Goal: Communication & Community: Answer question/provide support

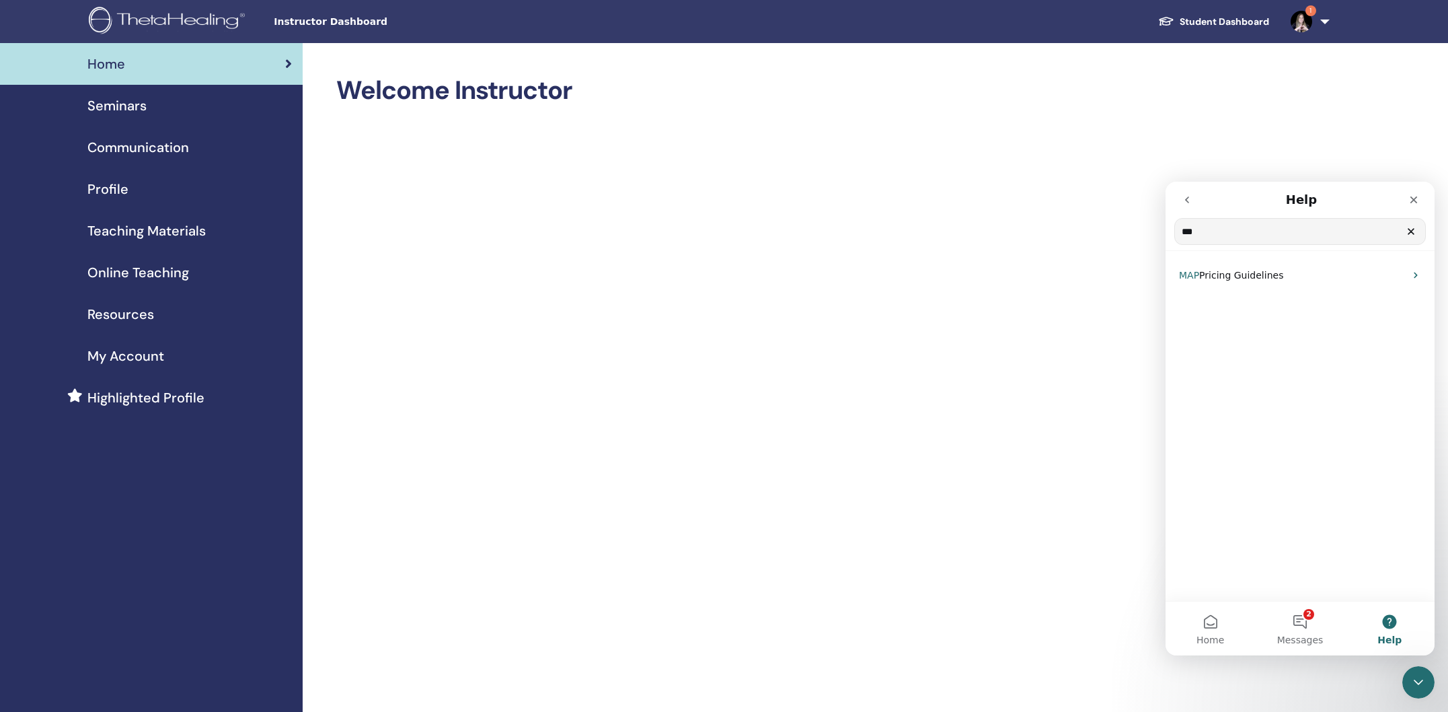
type input "***"
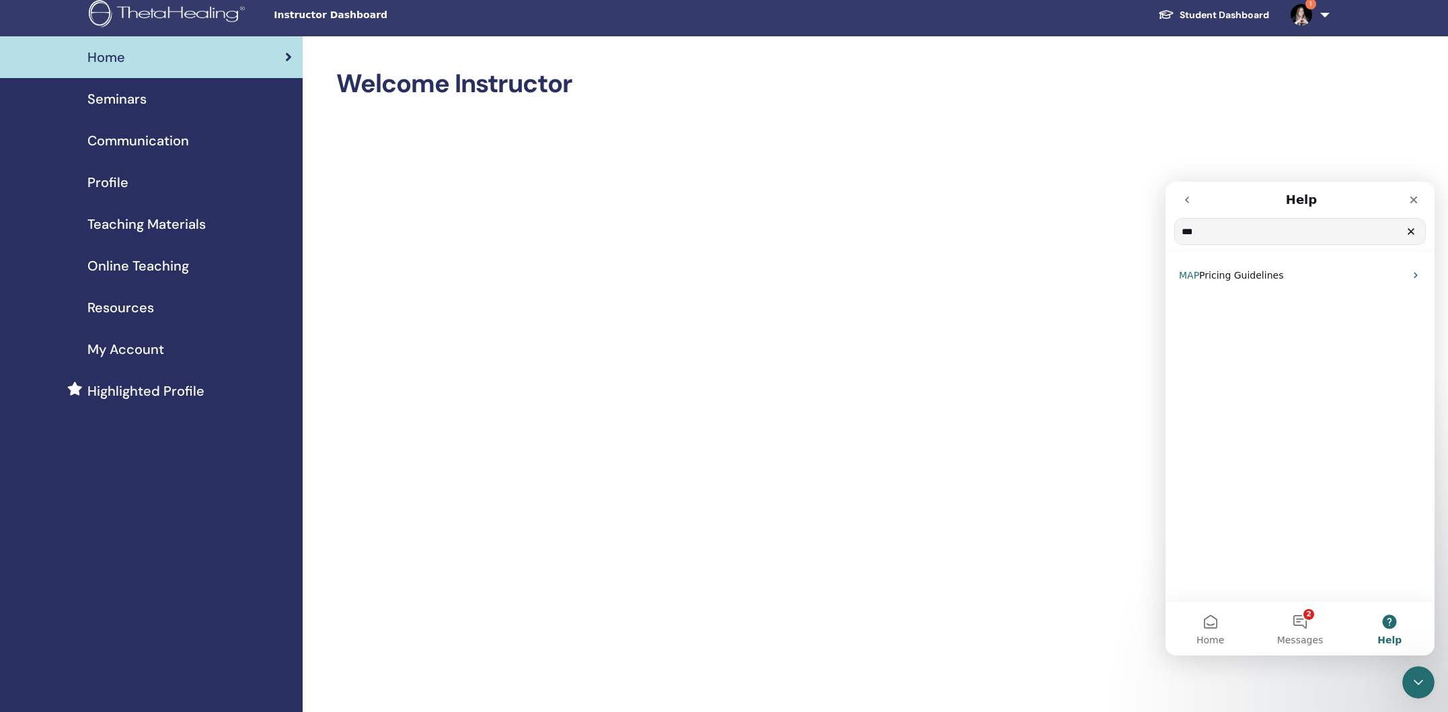
scroll to position [9, 0]
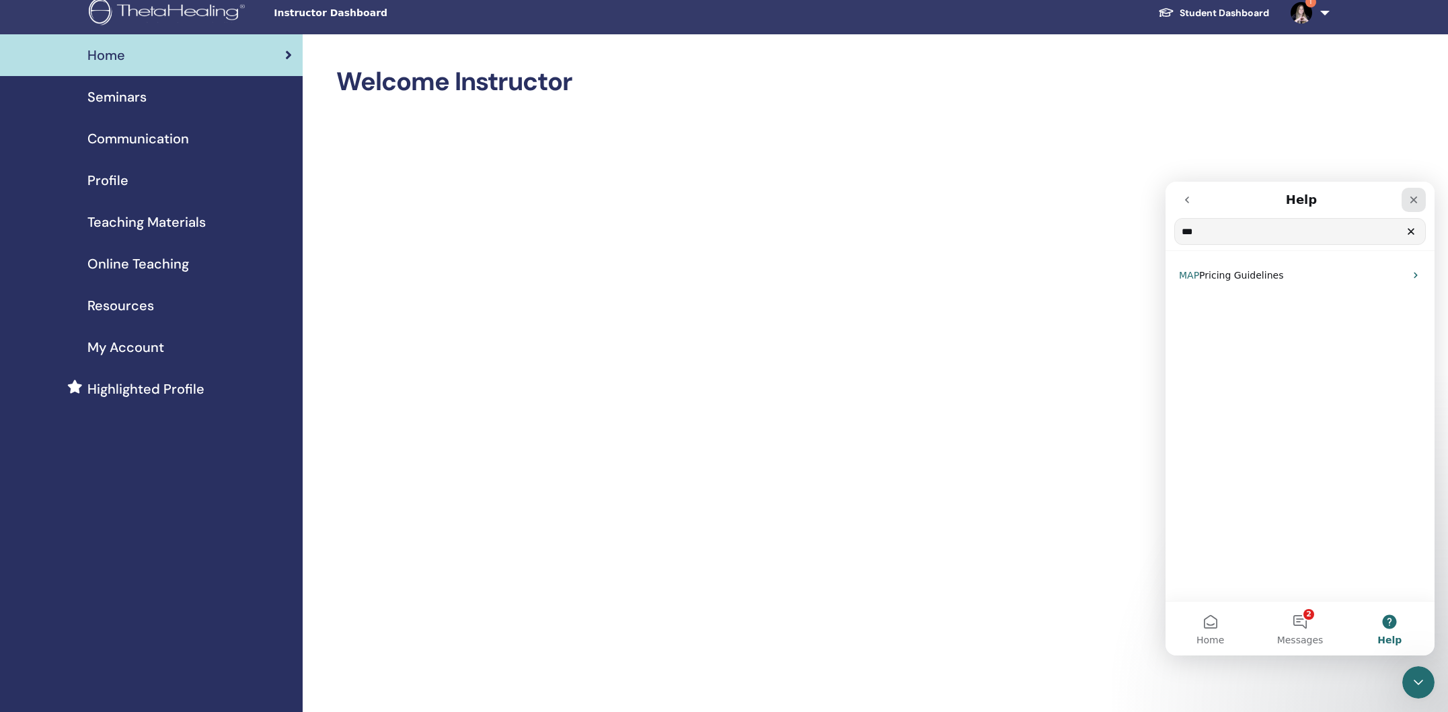
click at [1421, 199] on div "Close" at bounding box center [1414, 200] width 24 height 24
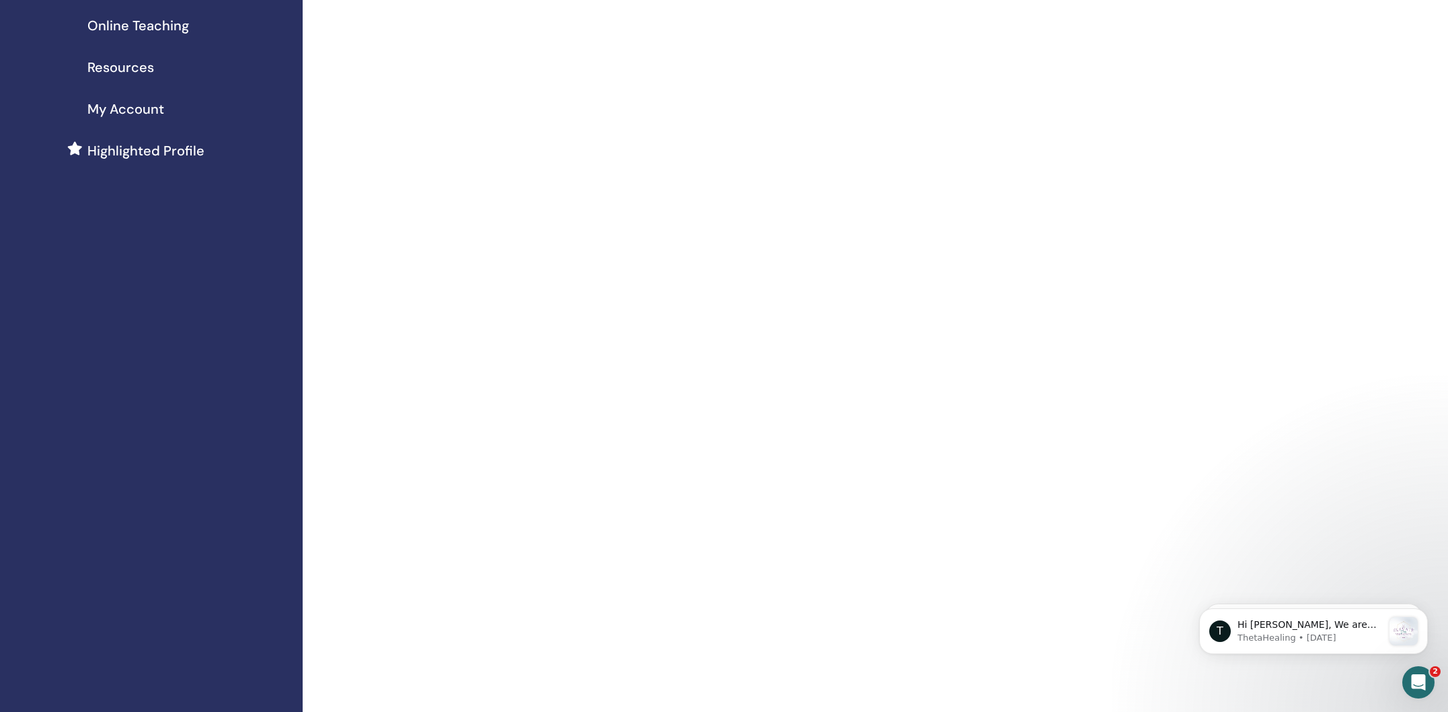
scroll to position [0, 0]
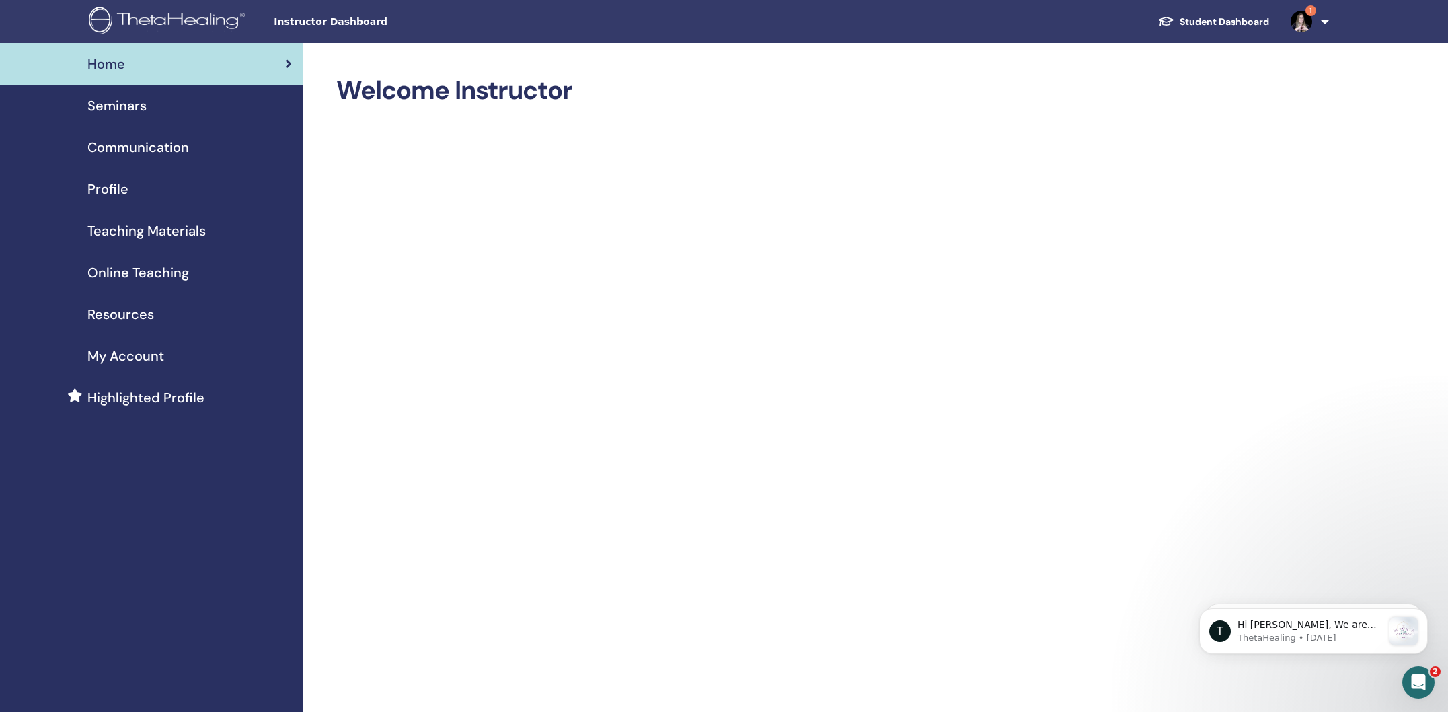
click at [1331, 22] on link "1" at bounding box center [1307, 21] width 55 height 43
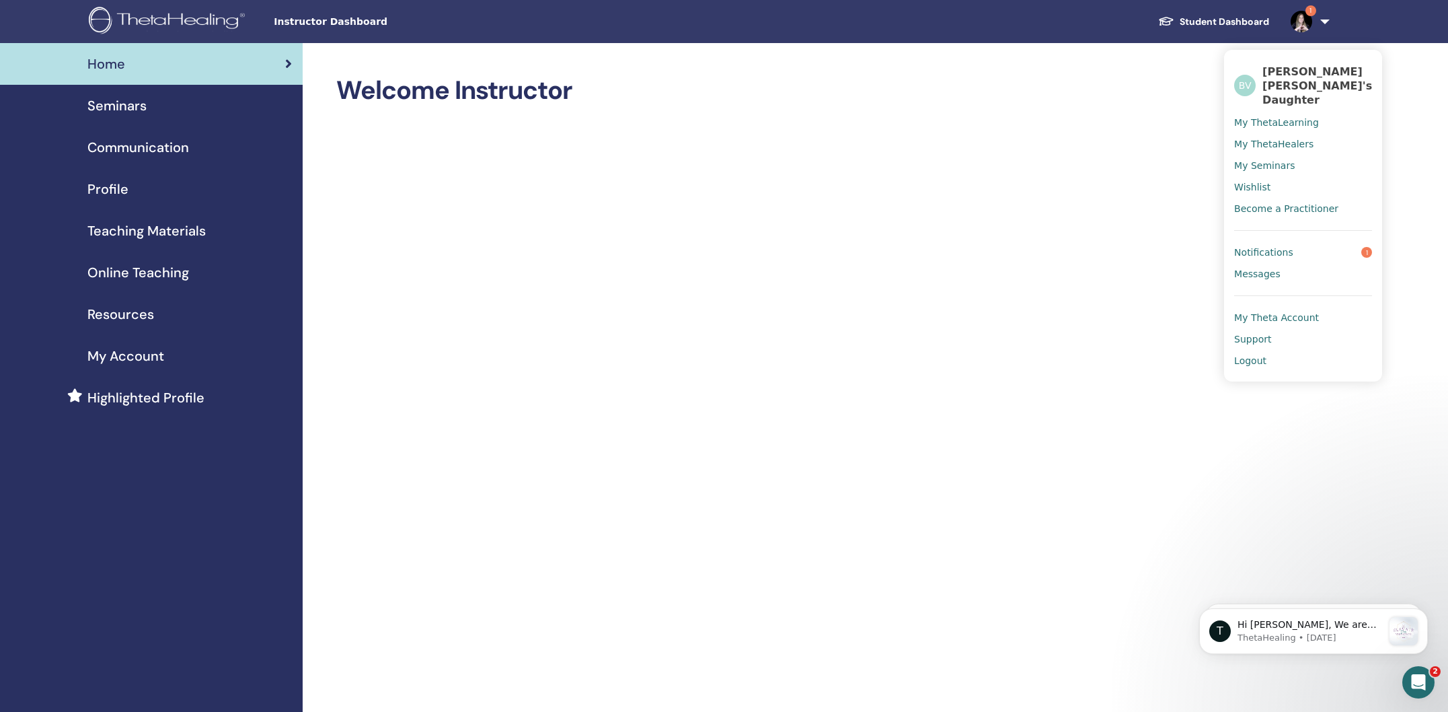
click at [1258, 333] on span "Support" at bounding box center [1252, 339] width 37 height 12
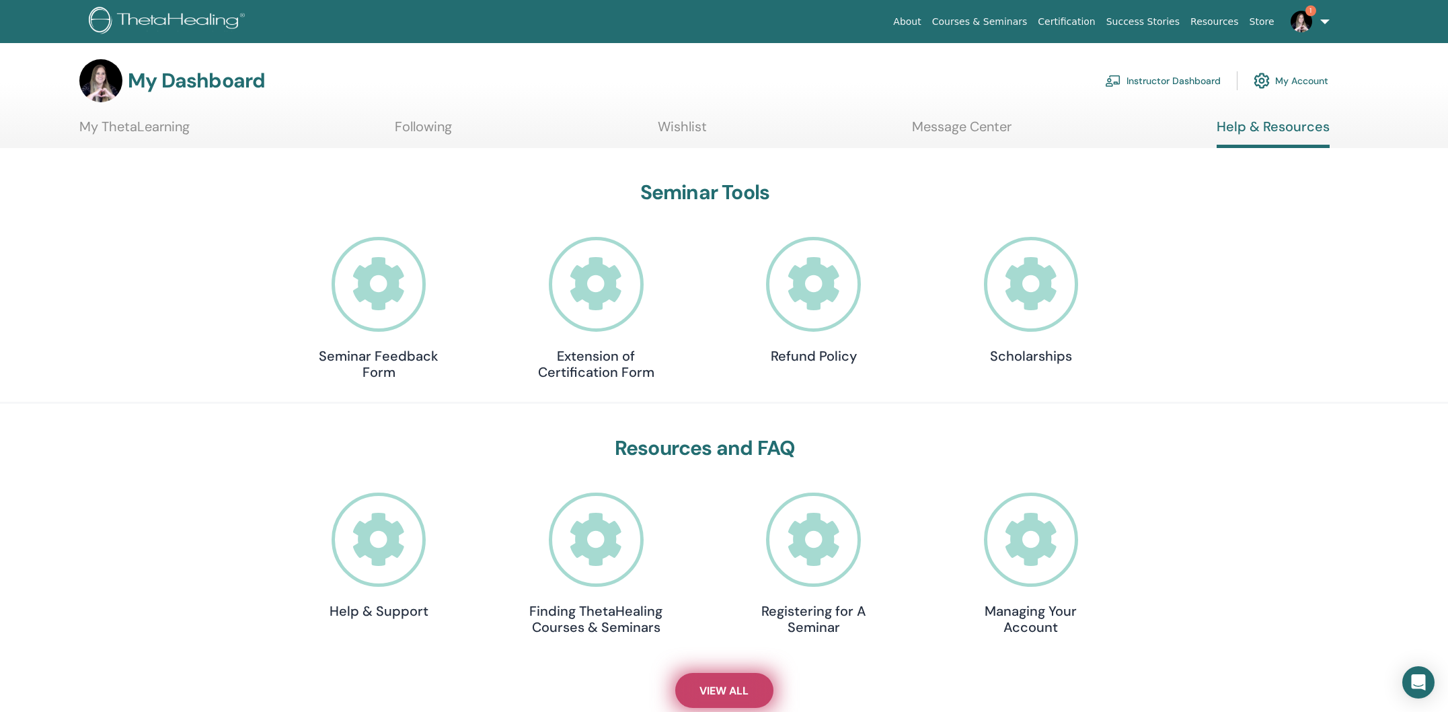
click at [748, 691] on span "View All" at bounding box center [723, 690] width 49 height 14
click at [728, 691] on span "View All" at bounding box center [723, 690] width 49 height 14
click at [1165, 83] on link "Instructor Dashboard" at bounding box center [1163, 81] width 116 height 30
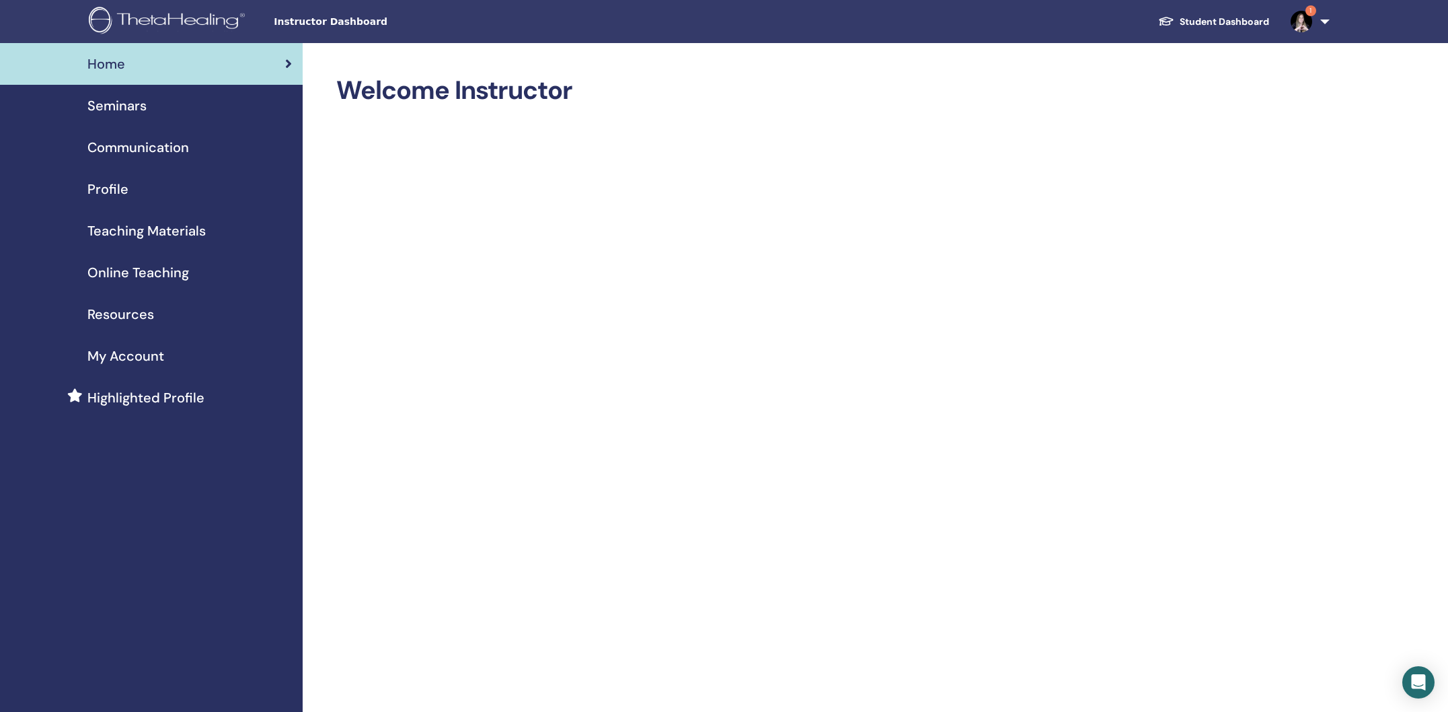
click at [154, 235] on span "Teaching Materials" at bounding box center [146, 231] width 118 height 20
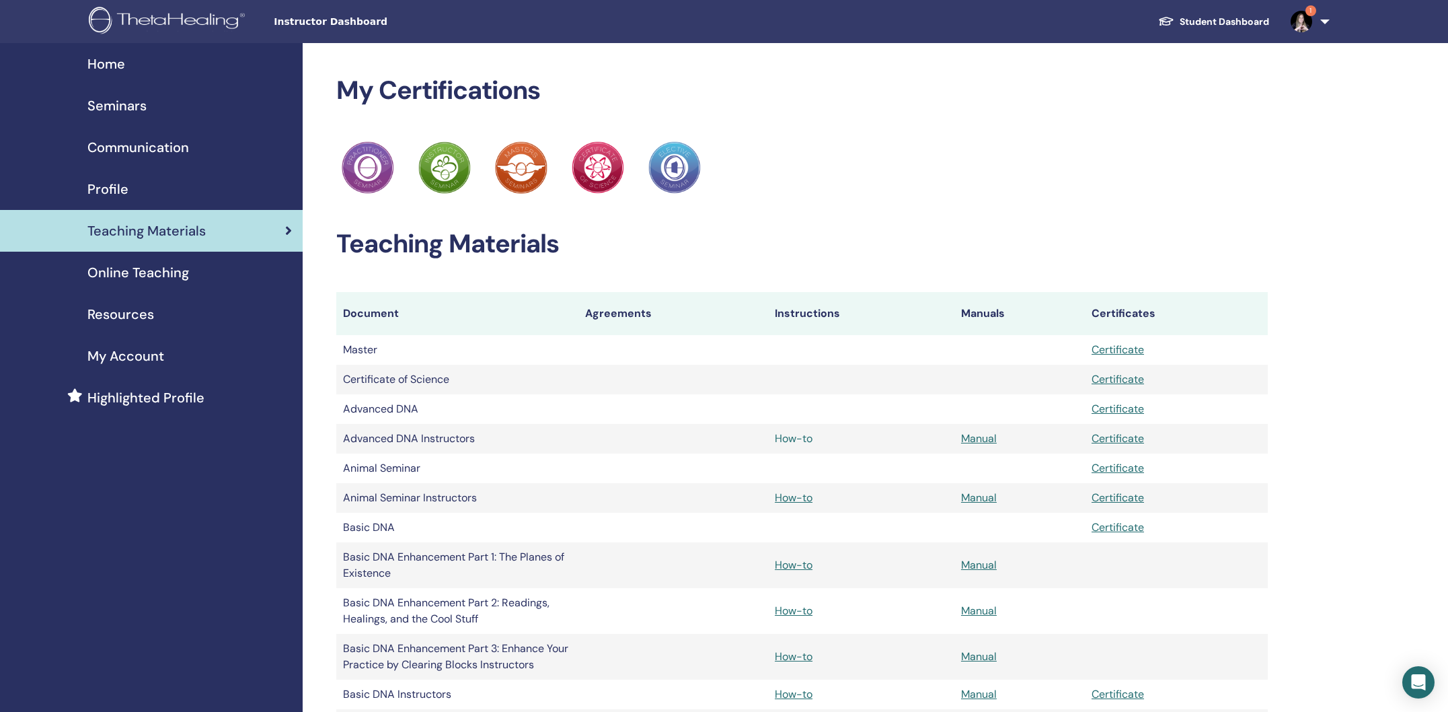
click at [795, 436] on link "How-to" at bounding box center [794, 438] width 38 height 14
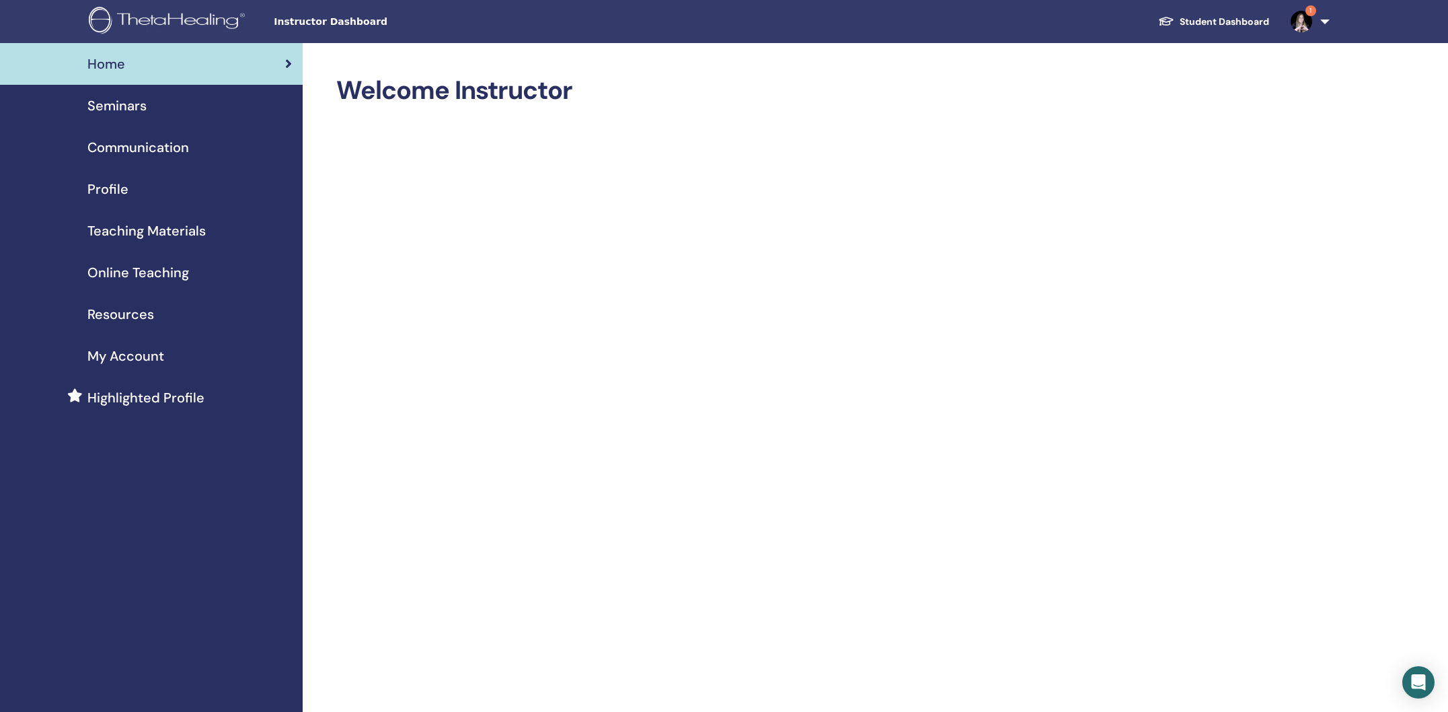
click at [1324, 20] on link "1" at bounding box center [1307, 21] width 55 height 43
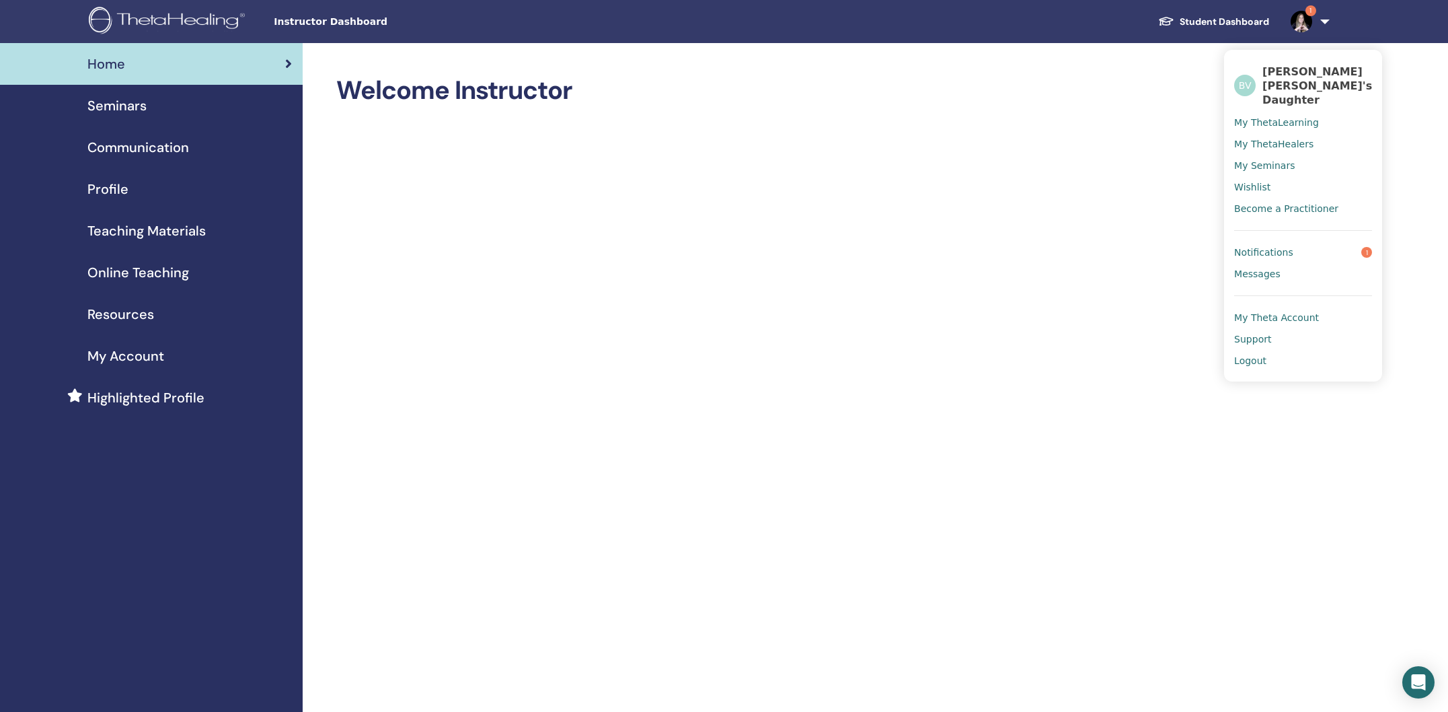
click at [1262, 328] on link "Support" at bounding box center [1303, 339] width 138 height 22
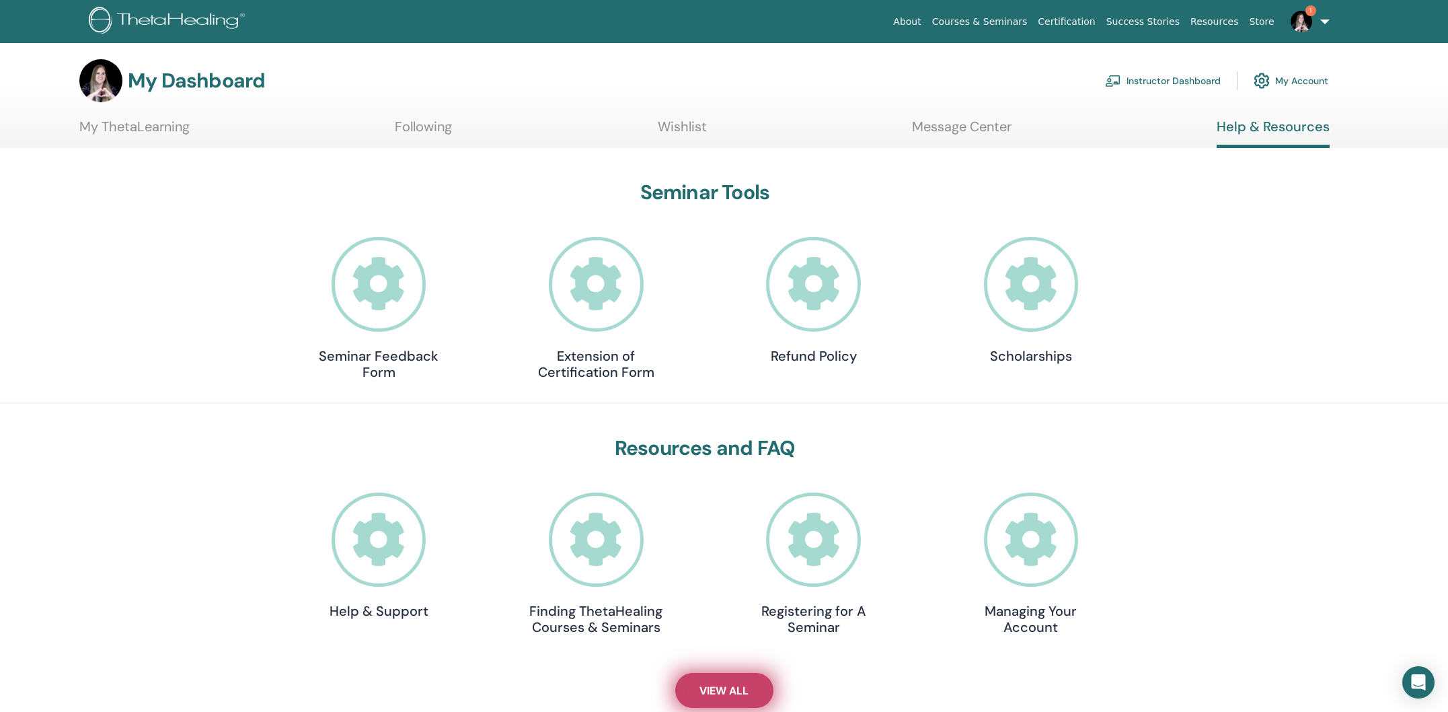
click at [750, 687] on link "View All" at bounding box center [724, 690] width 98 height 35
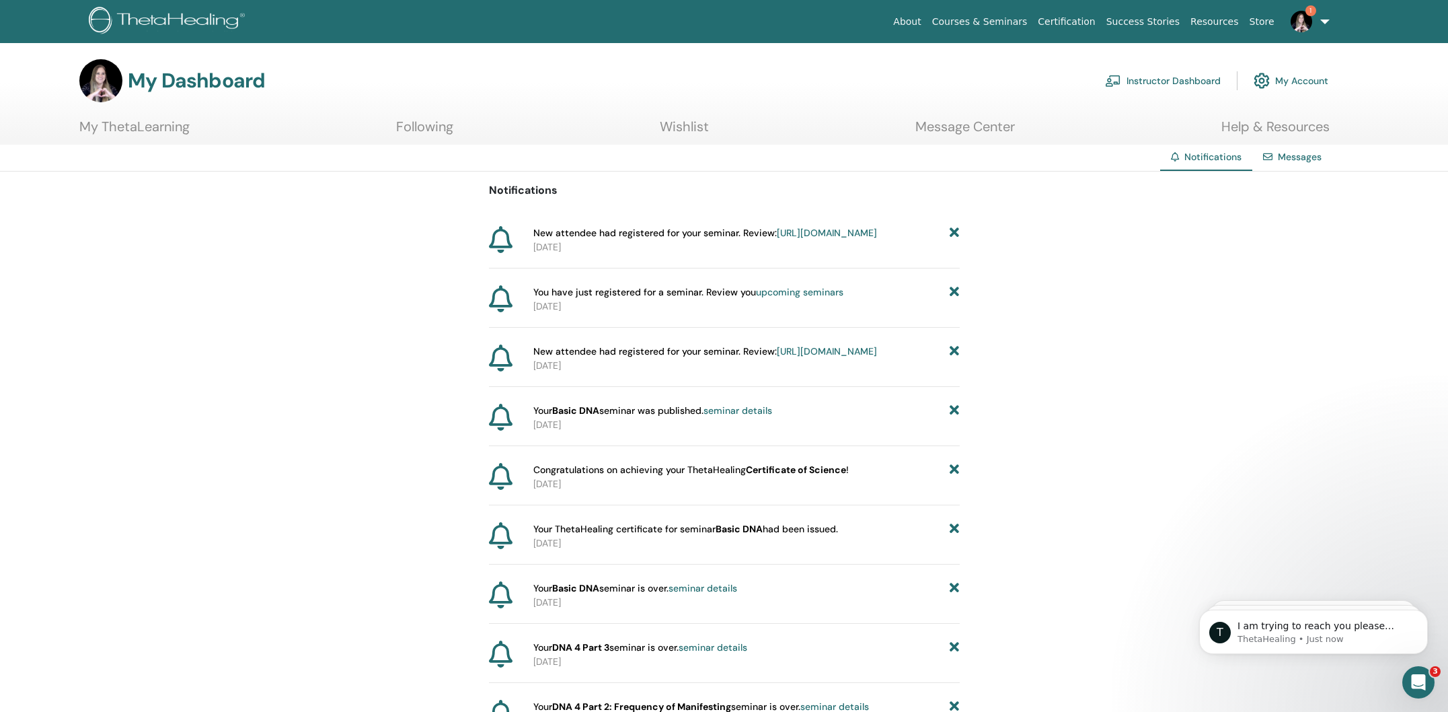
click at [1426, 688] on div "Open Intercom Messenger" at bounding box center [1418, 682] width 44 height 44
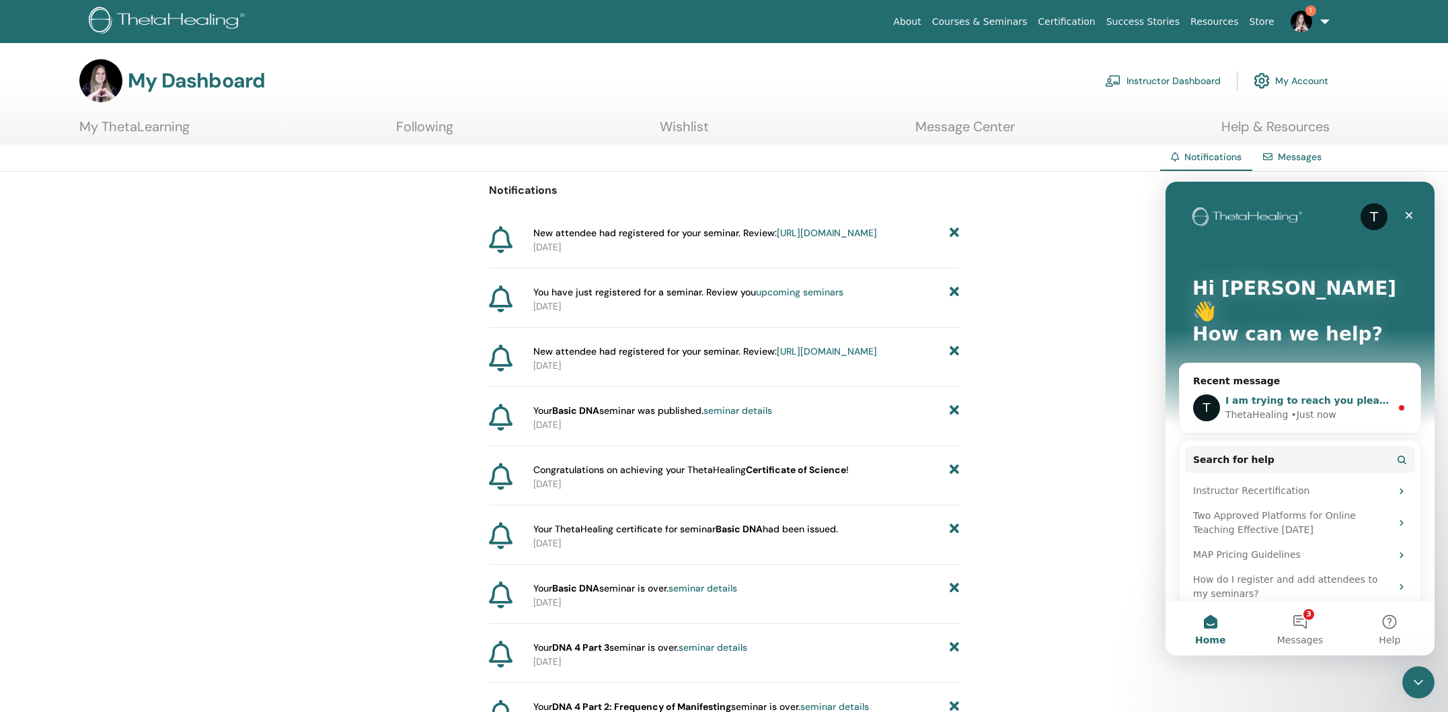
click at [1310, 408] on div "• Just now" at bounding box center [1313, 415] width 45 height 14
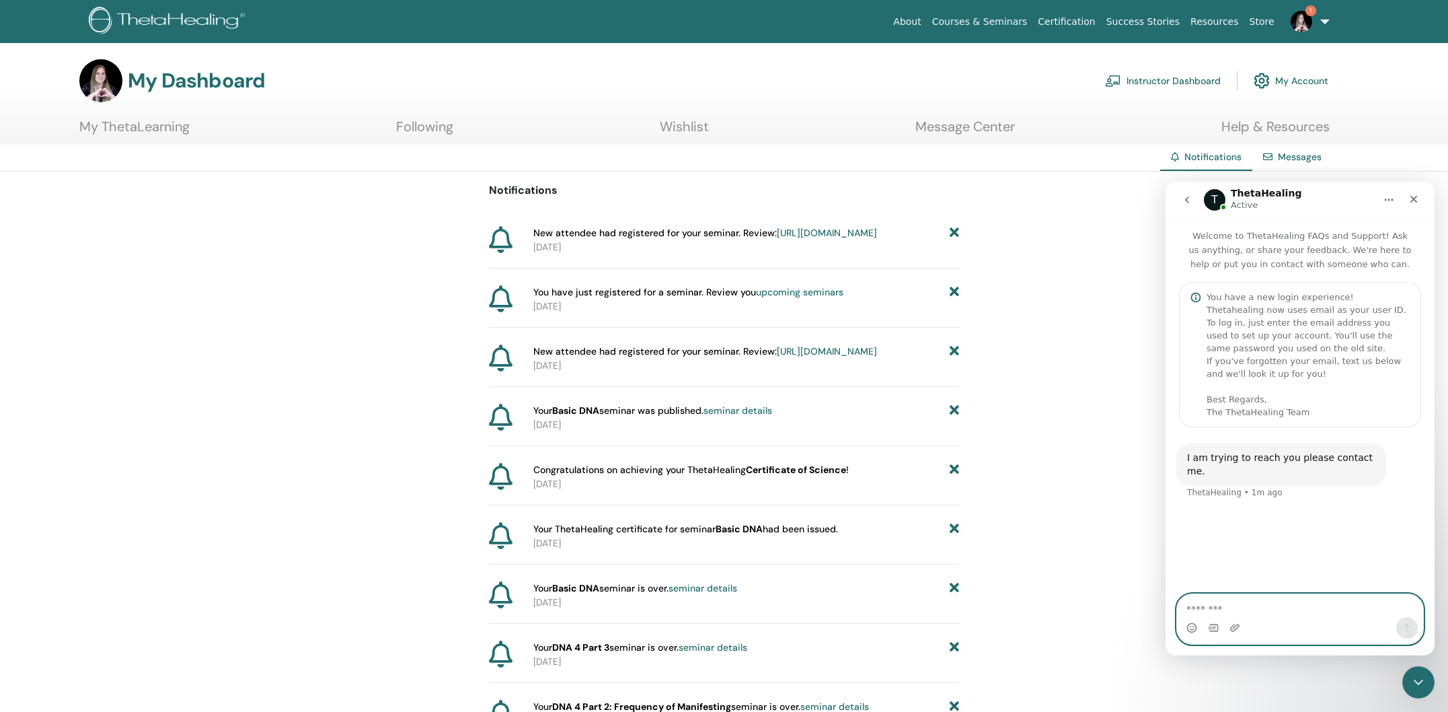
click at [1322, 611] on textarea "Message…" at bounding box center [1300, 605] width 246 height 23
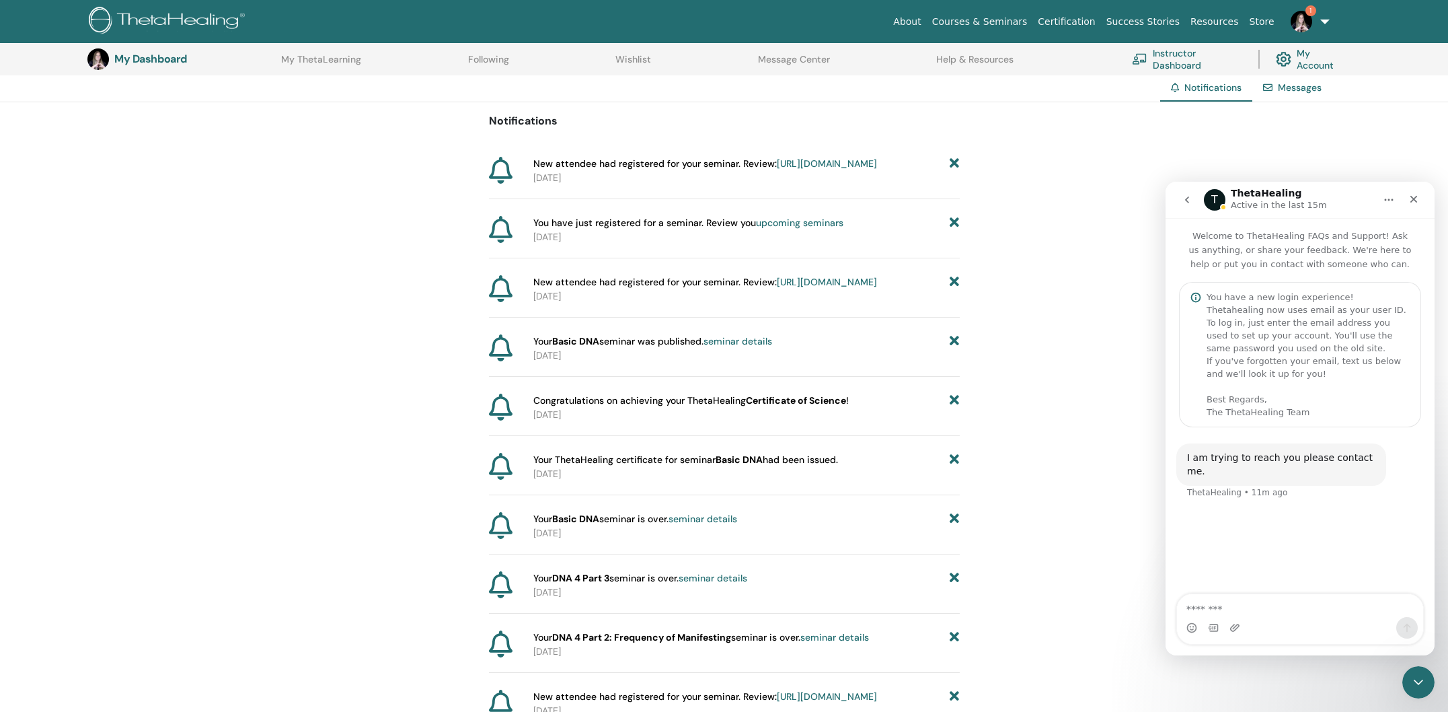
scroll to position [61, 0]
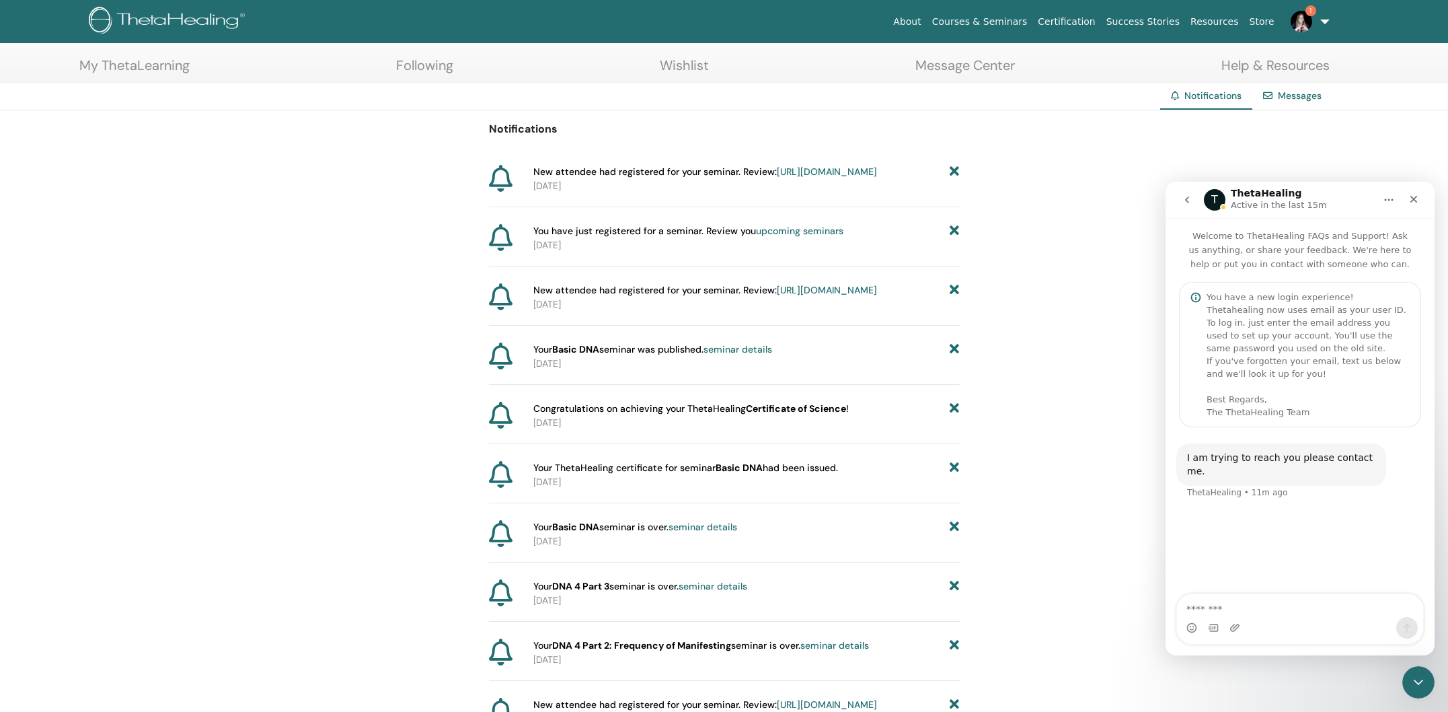
click at [1182, 200] on icon "go back" at bounding box center [1187, 199] width 11 height 11
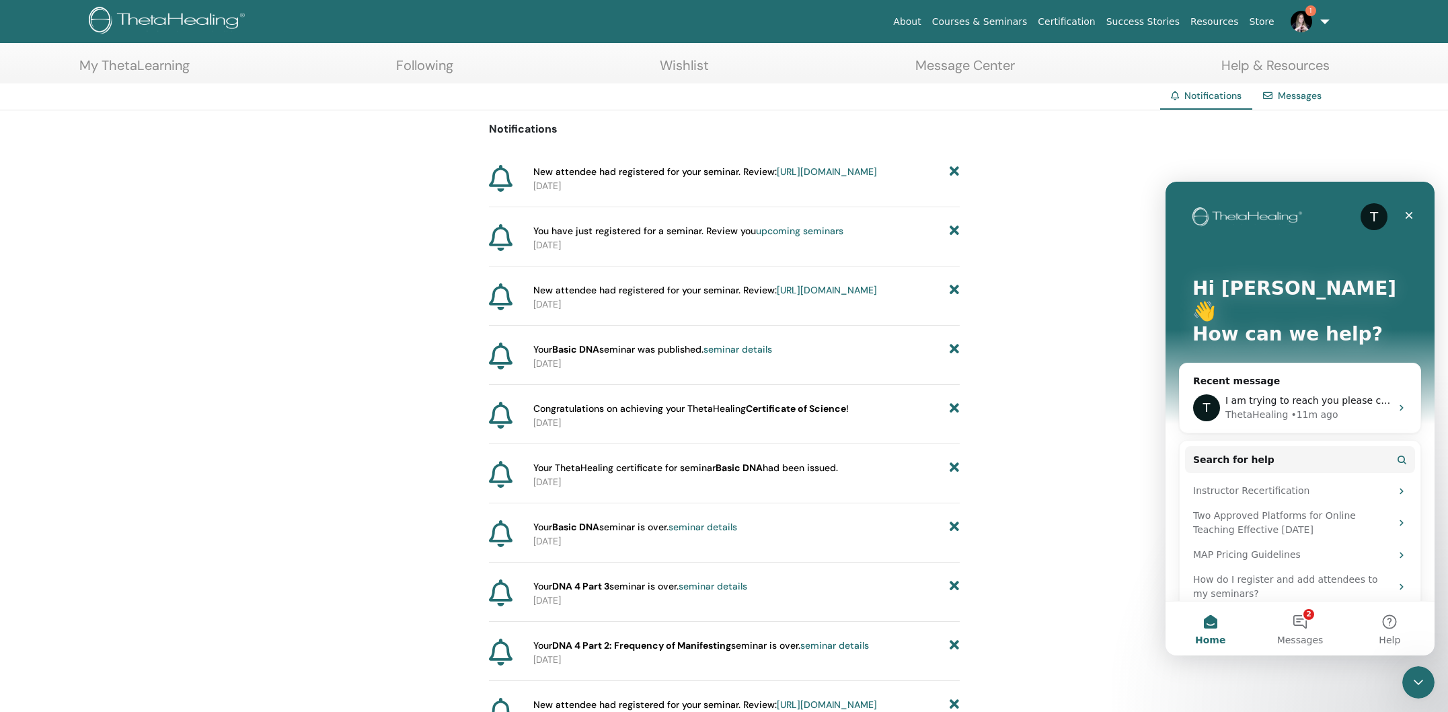
scroll to position [53, 0]
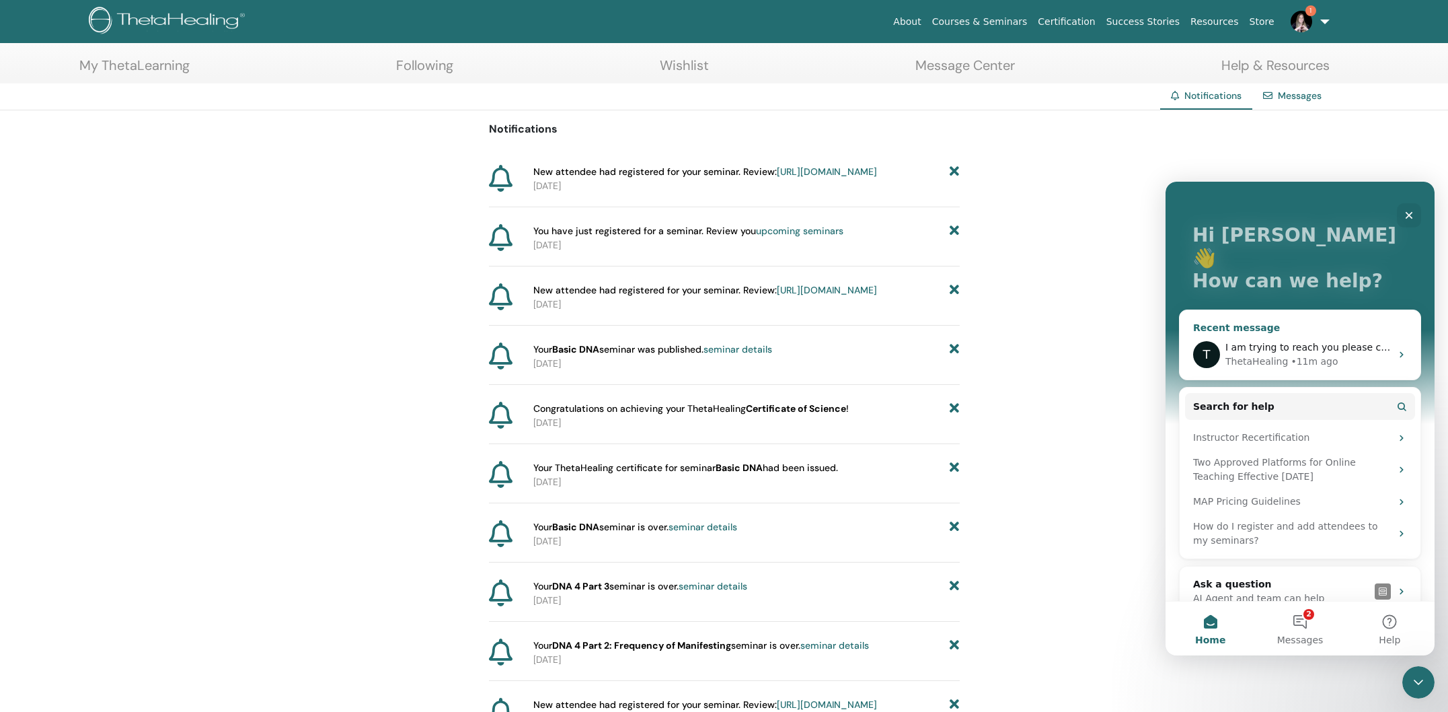
click at [1397, 349] on icon "Intercom messenger" at bounding box center [1401, 354] width 11 height 11
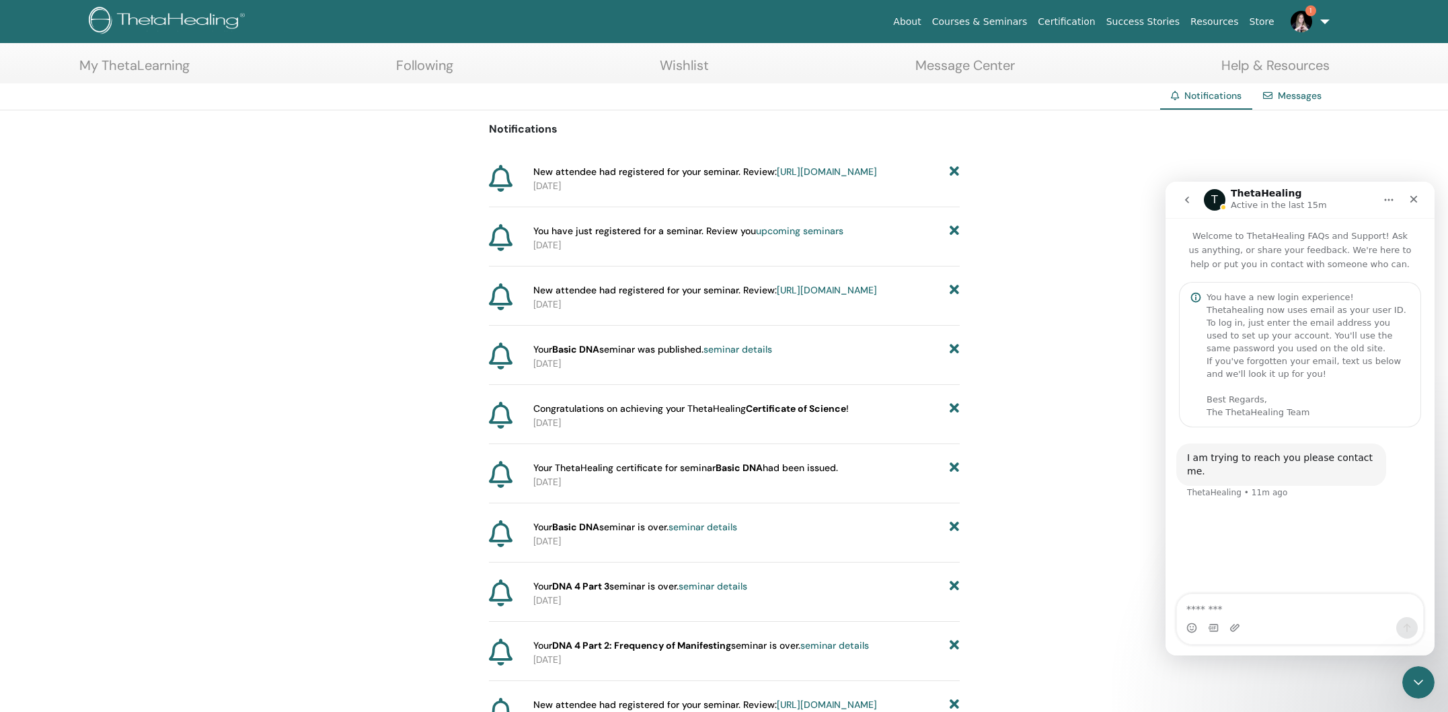
click at [1188, 202] on icon "go back" at bounding box center [1187, 199] width 11 height 11
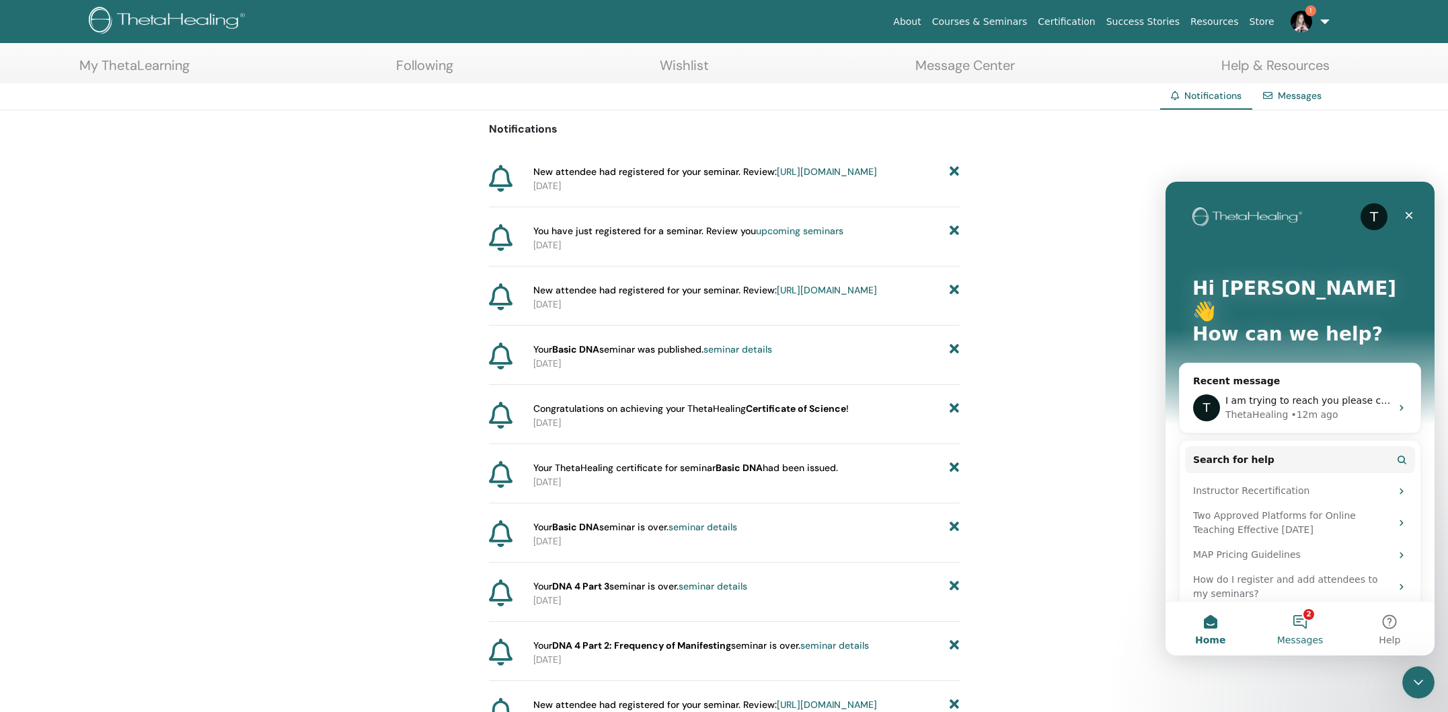
click at [1303, 629] on button "2 Messages" at bounding box center [1299, 628] width 89 height 54
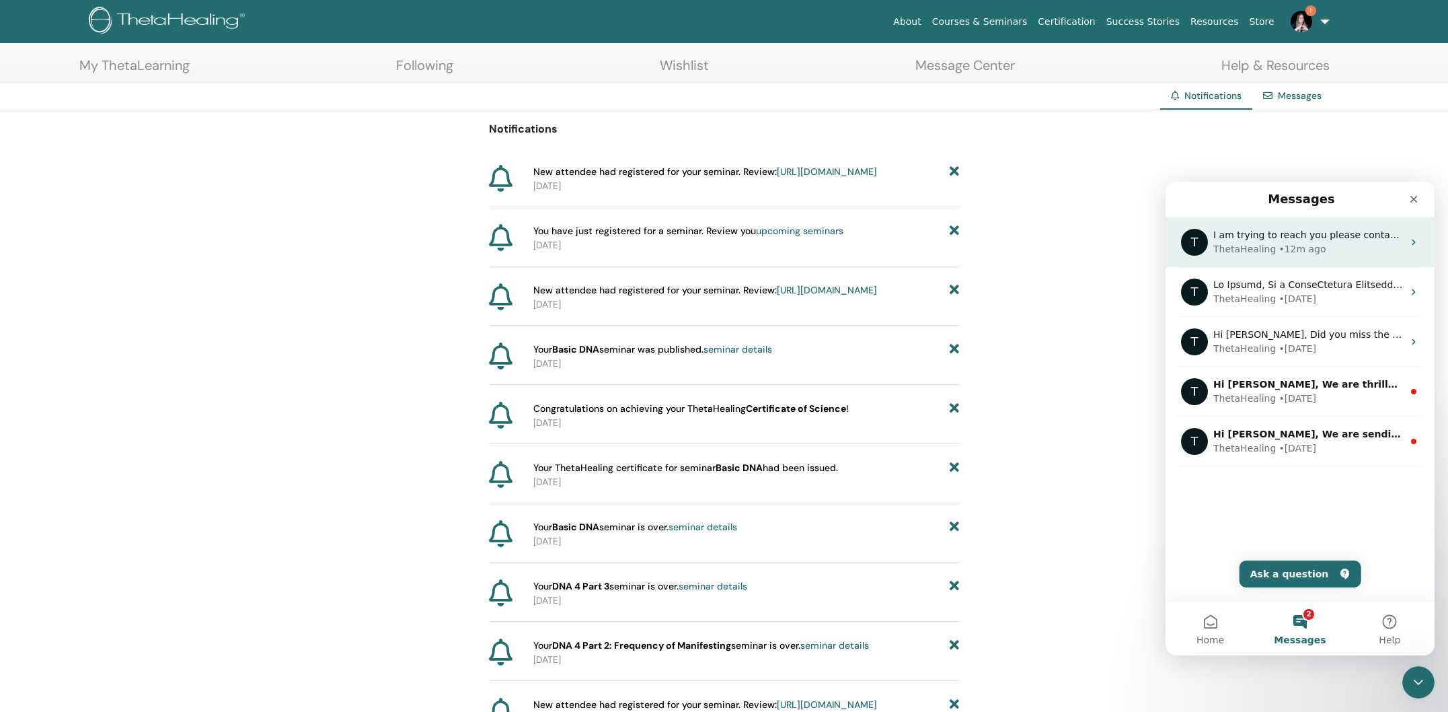
click at [1311, 243] on div "• 12m ago" at bounding box center [1301, 249] width 47 height 14
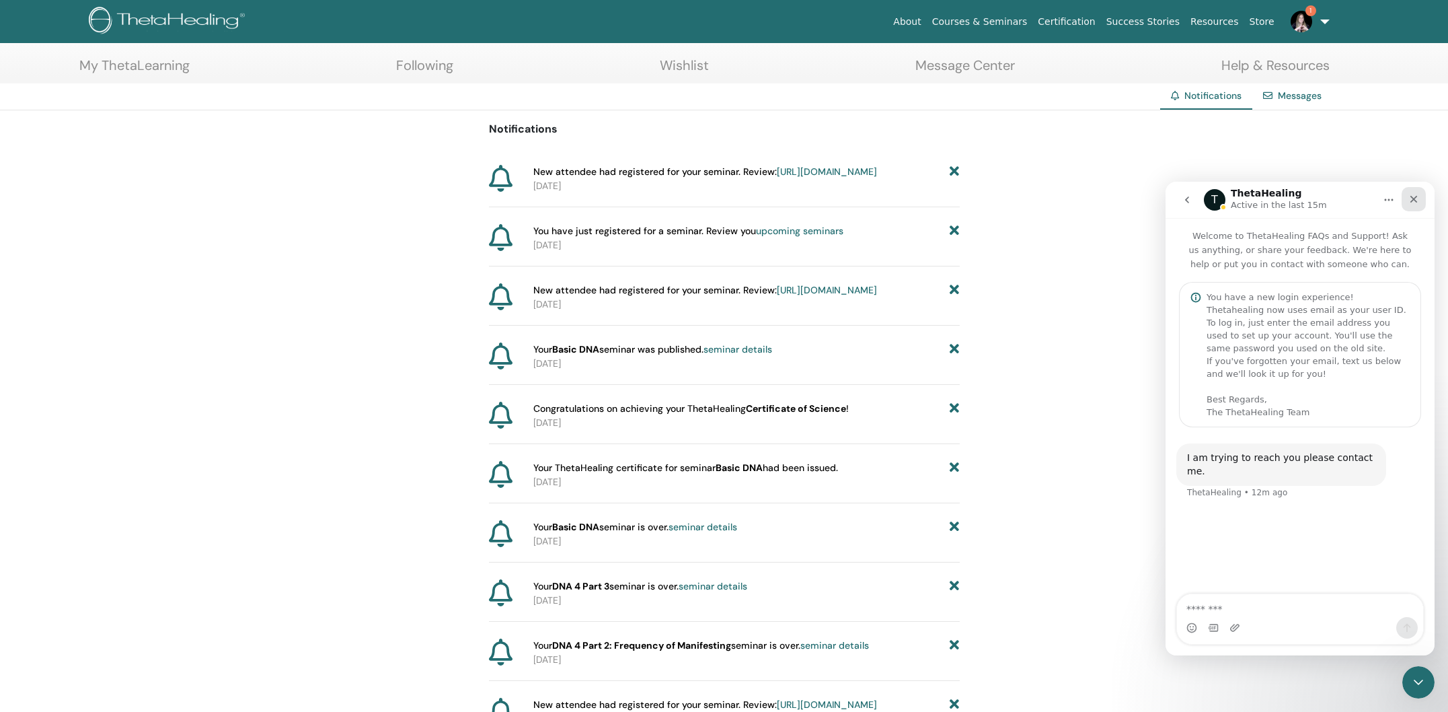
click at [1412, 200] on icon "Close" at bounding box center [1413, 199] width 7 height 7
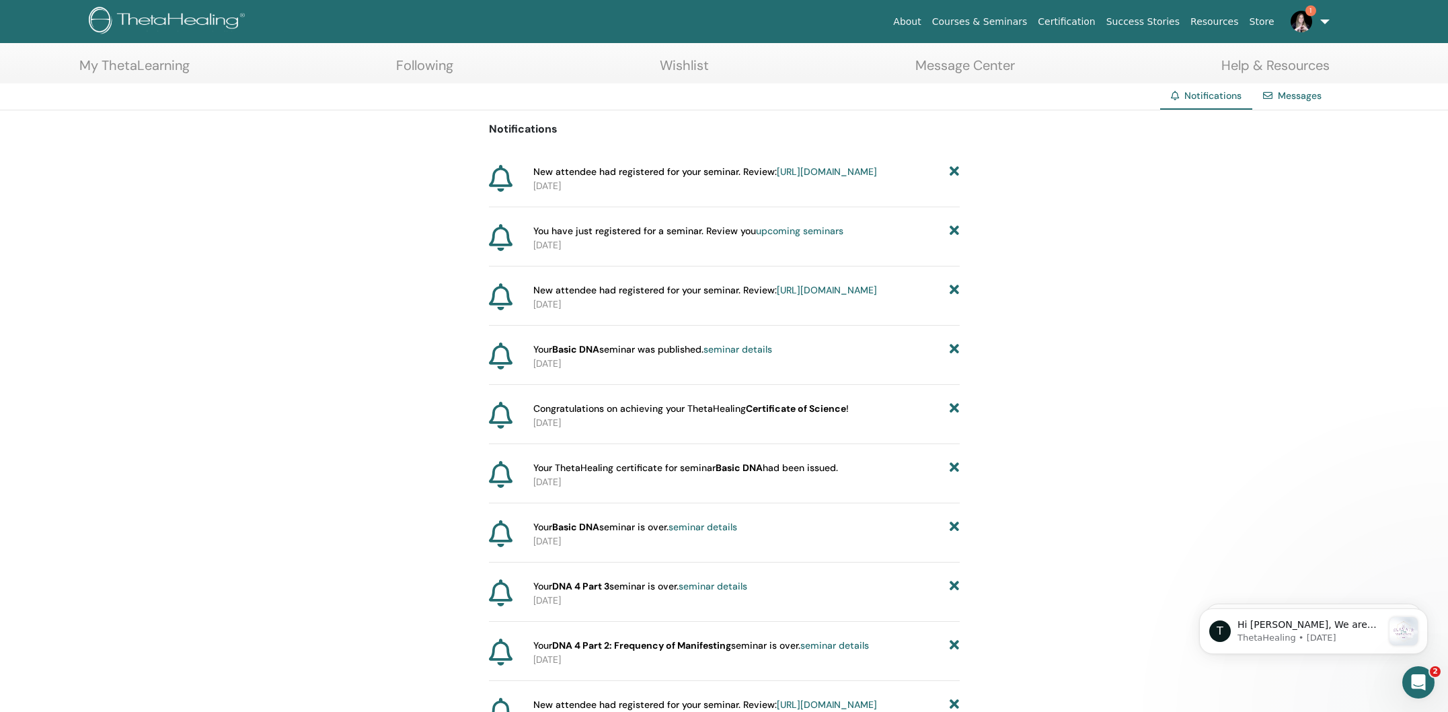
scroll to position [0, 0]
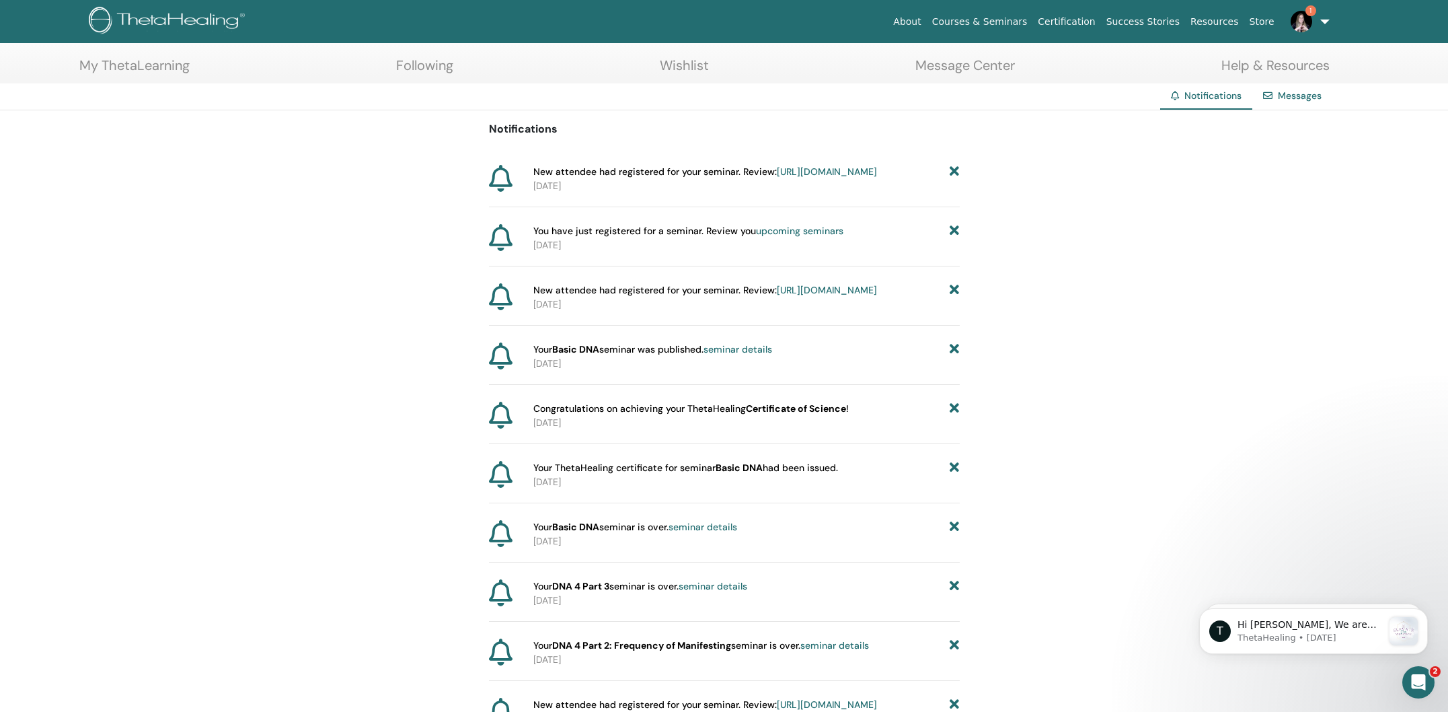
click at [1424, 683] on icon "Open Intercom Messenger" at bounding box center [1419, 682] width 22 height 22
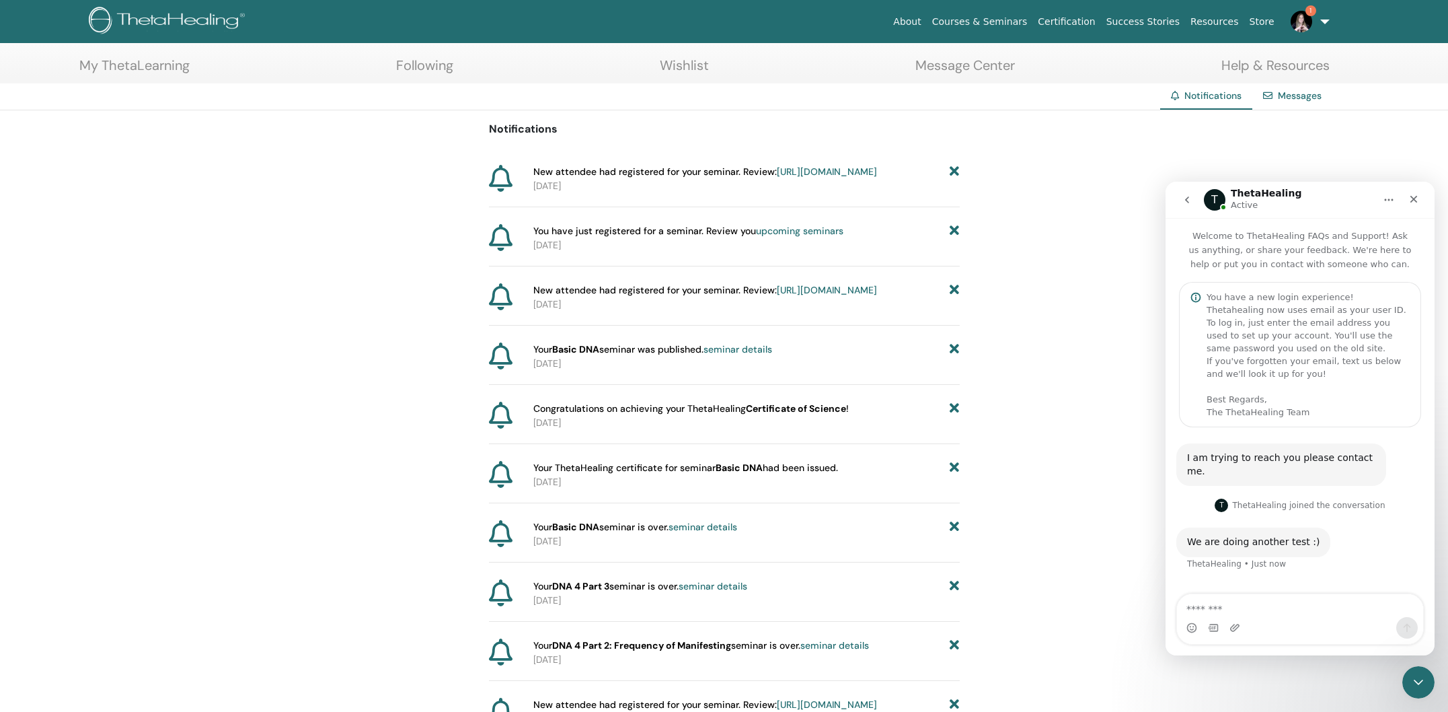
click at [1323, 19] on link "1" at bounding box center [1307, 21] width 55 height 43
click at [1412, 198] on icon "Close" at bounding box center [1413, 199] width 11 height 11
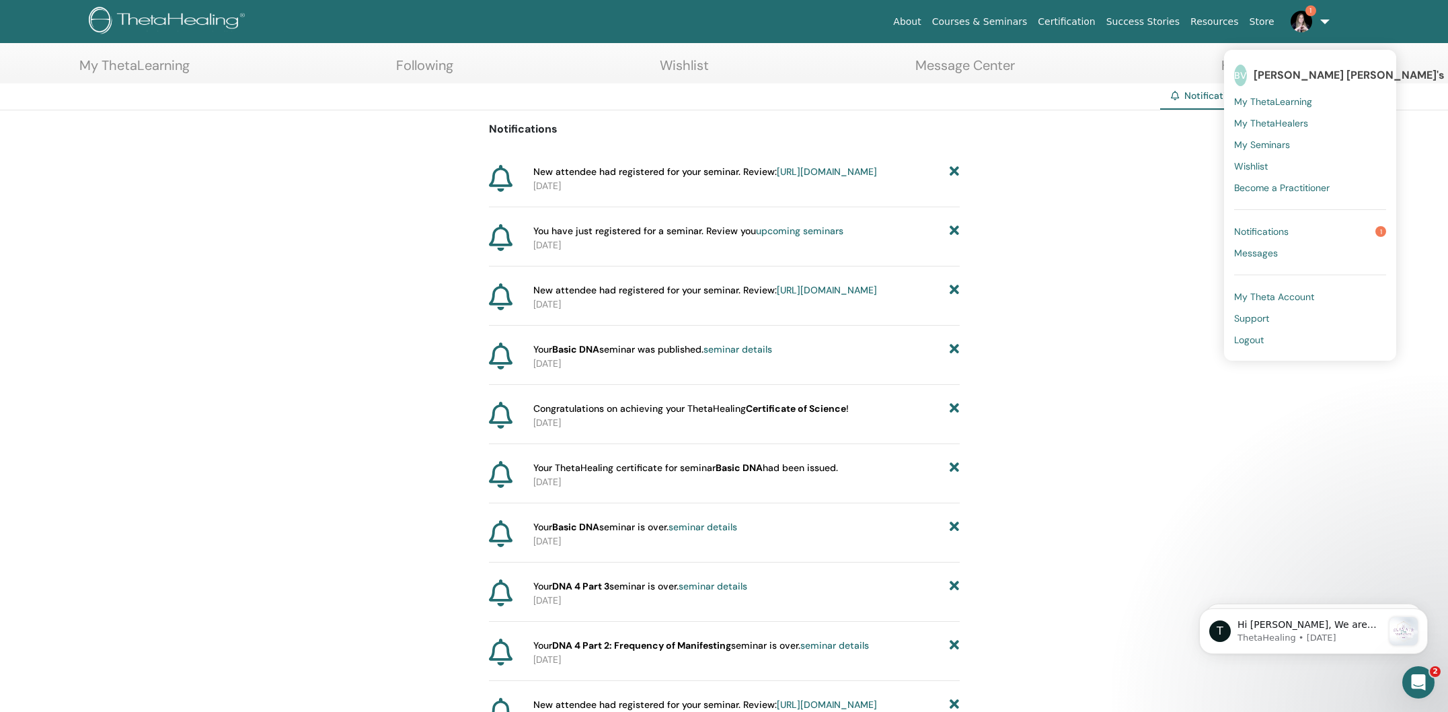
click at [1282, 233] on span "Notifications" at bounding box center [1261, 231] width 54 height 12
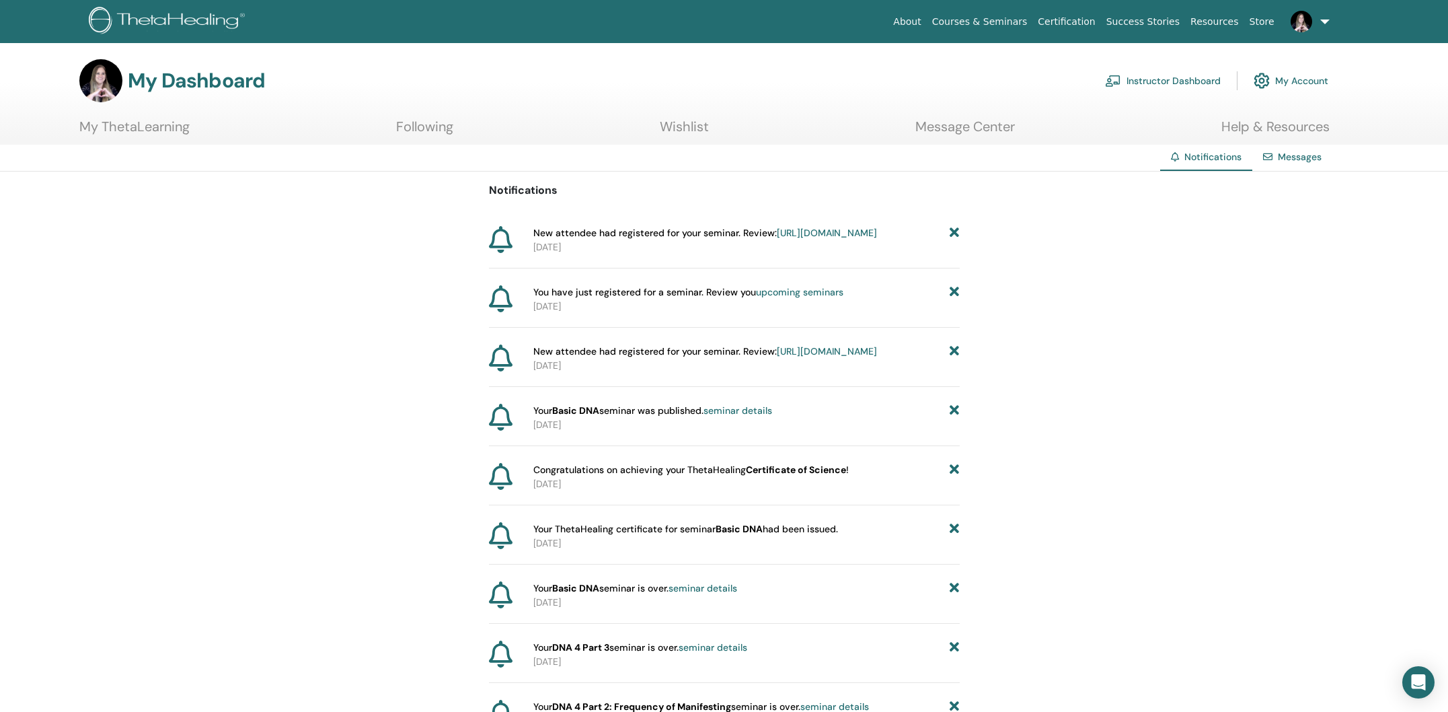
click at [1321, 17] on link at bounding box center [1307, 21] width 55 height 43
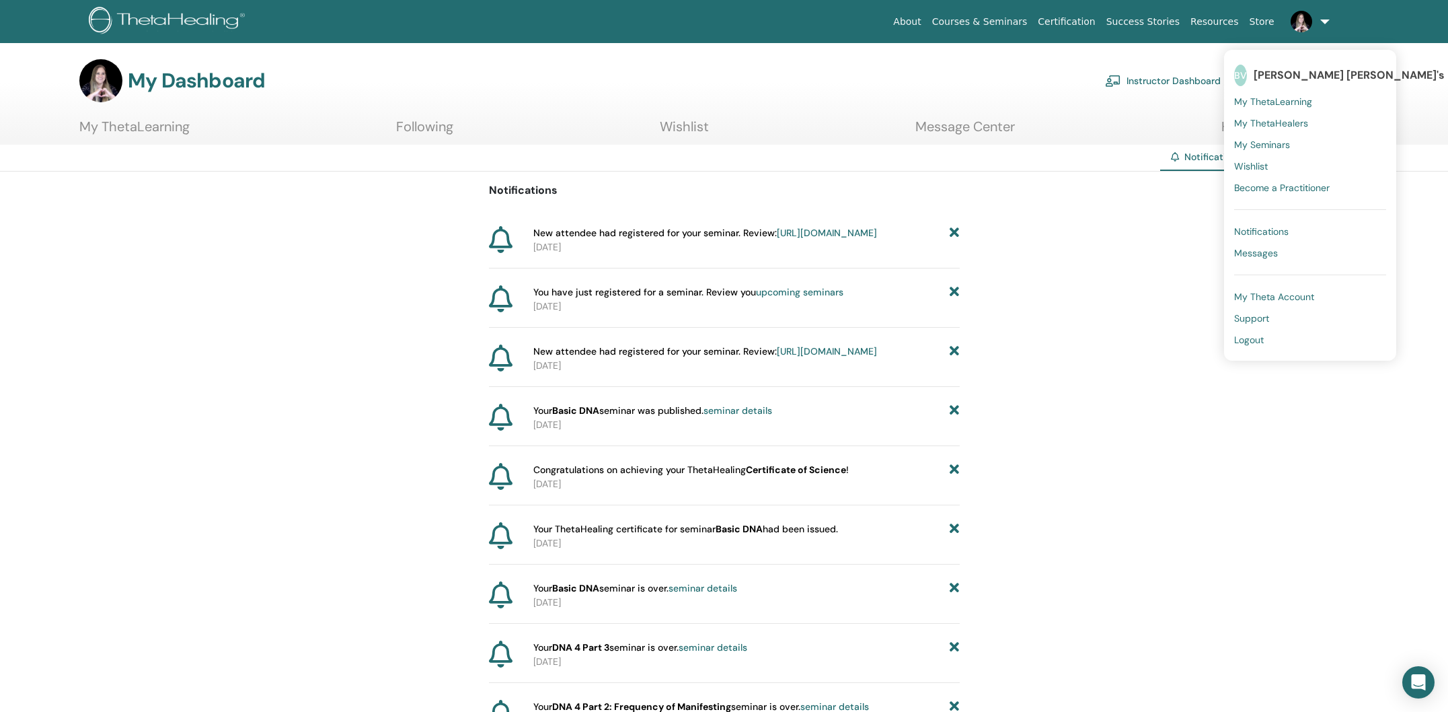
click at [1244, 341] on span "Logout" at bounding box center [1249, 340] width 30 height 12
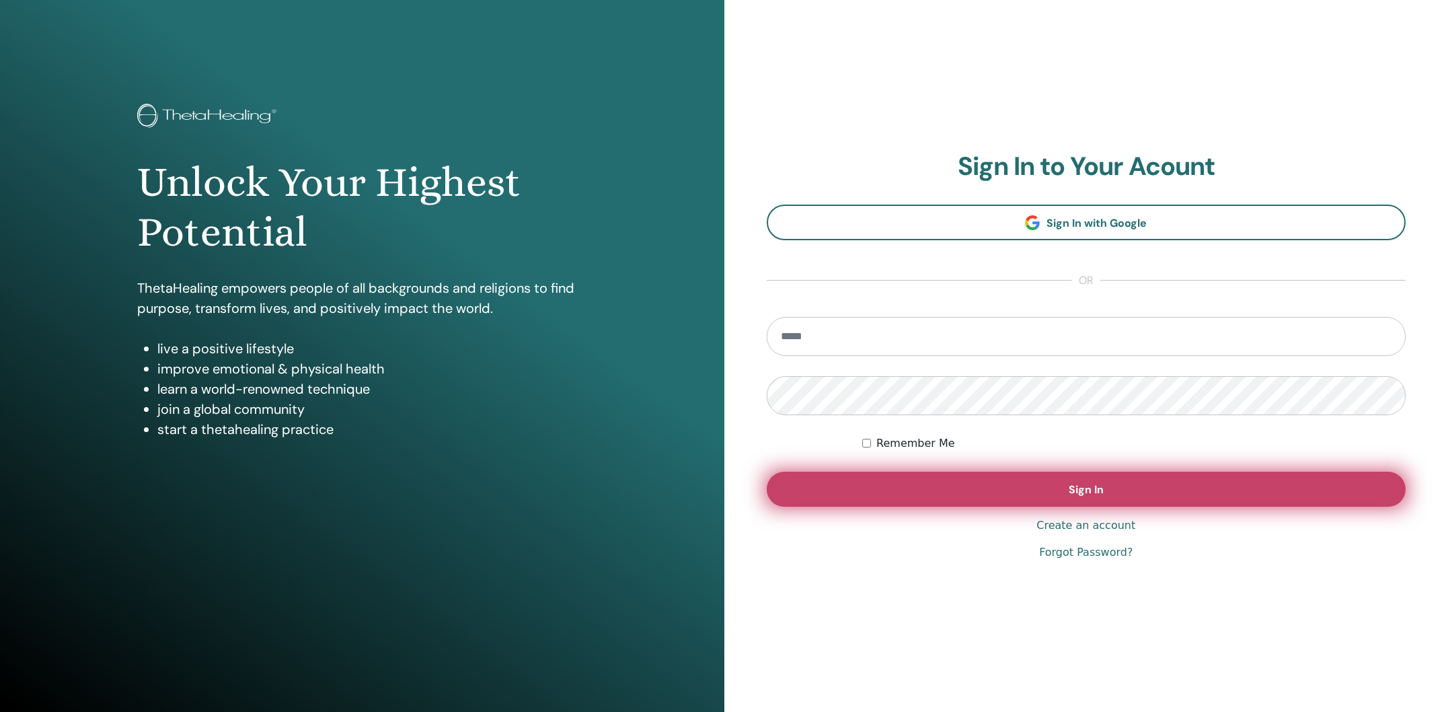
type input "**********"
click at [1003, 488] on button "Sign In" at bounding box center [1087, 488] width 640 height 35
